Goal: Transaction & Acquisition: Download file/media

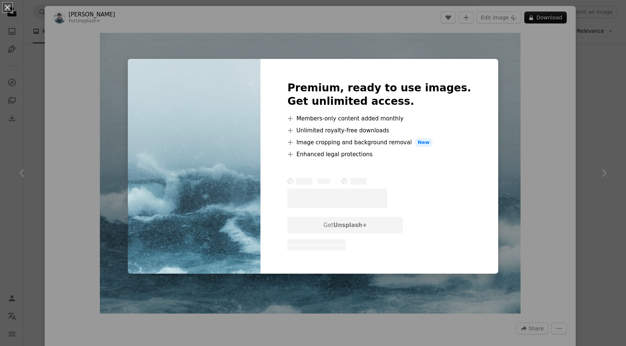
scroll to position [1131, 0]
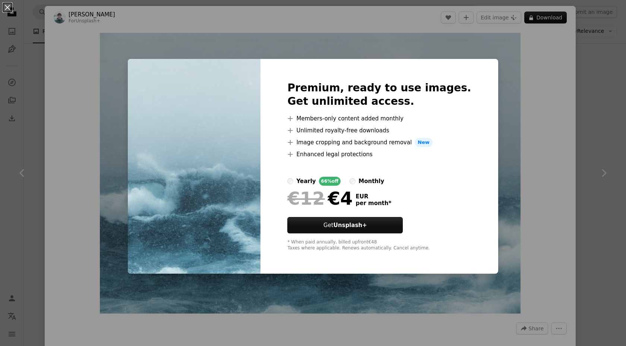
click at [501, 55] on div "An X shape Premium, ready to use images. Get unlimited access. A plus sign Memb…" at bounding box center [313, 173] width 626 height 346
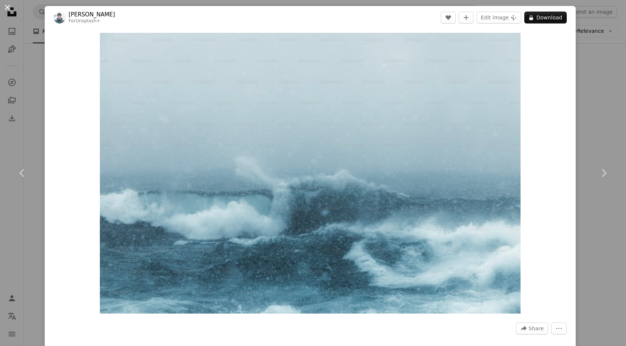
click at [9, 8] on button "An X shape" at bounding box center [7, 7] width 9 height 9
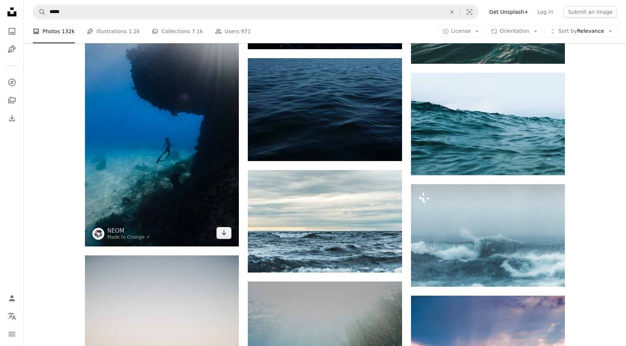
scroll to position [1154, 0]
